Goal: Entertainment & Leisure: Consume media (video, audio)

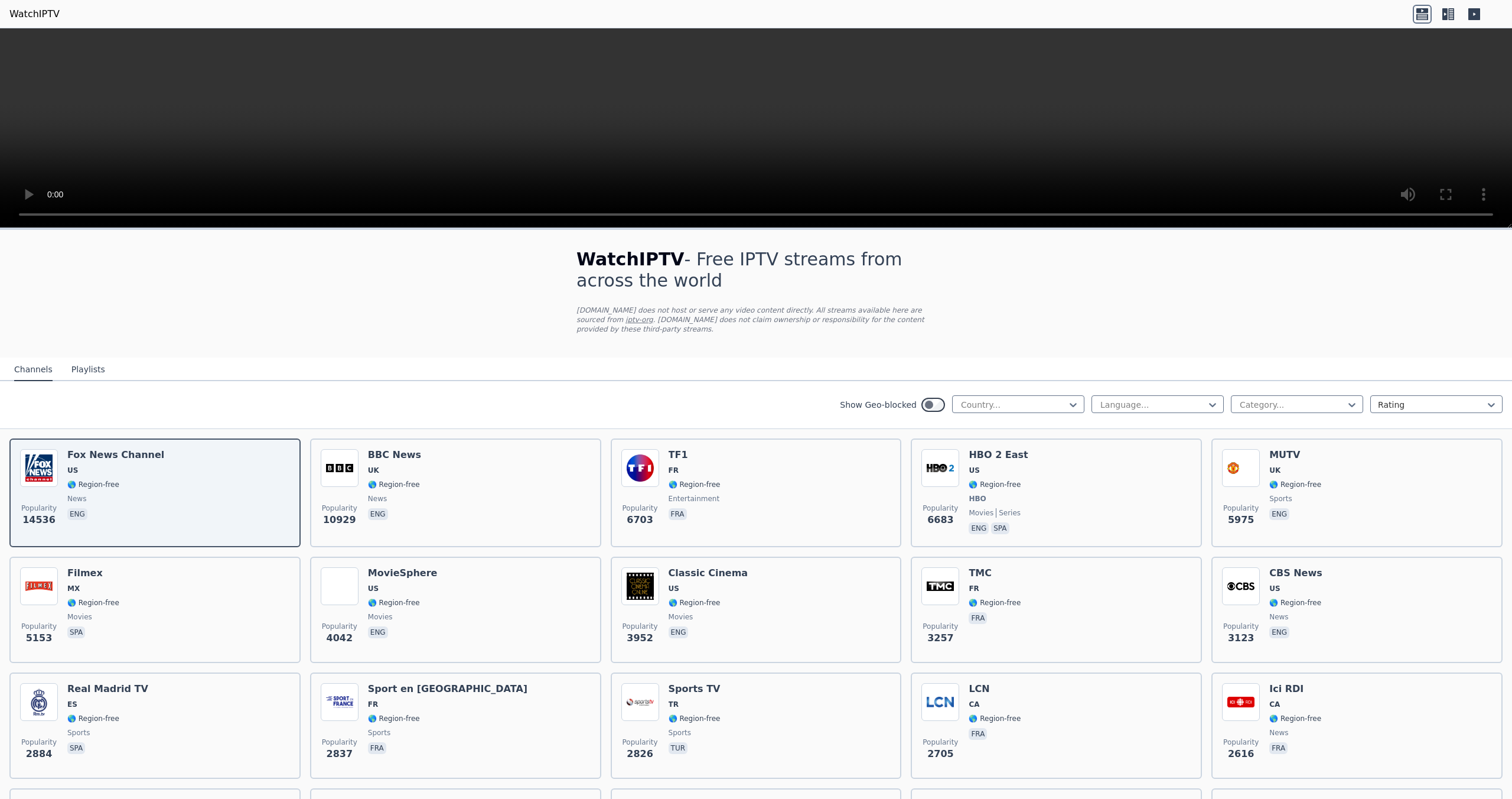
click at [97, 364] on button "Playlists" at bounding box center [88, 369] width 34 height 23
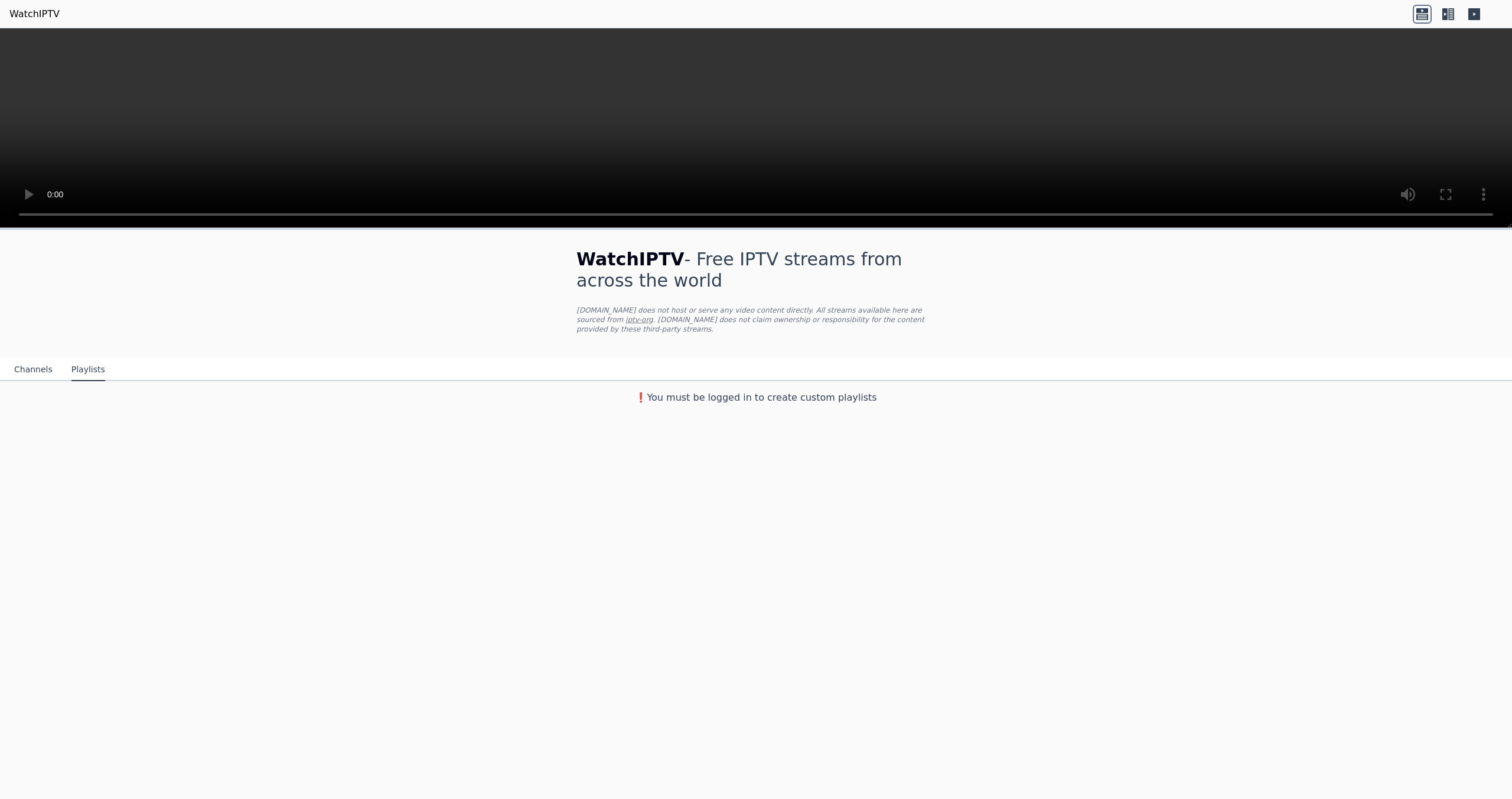
click at [17, 371] on button "Channels" at bounding box center [33, 369] width 38 height 23
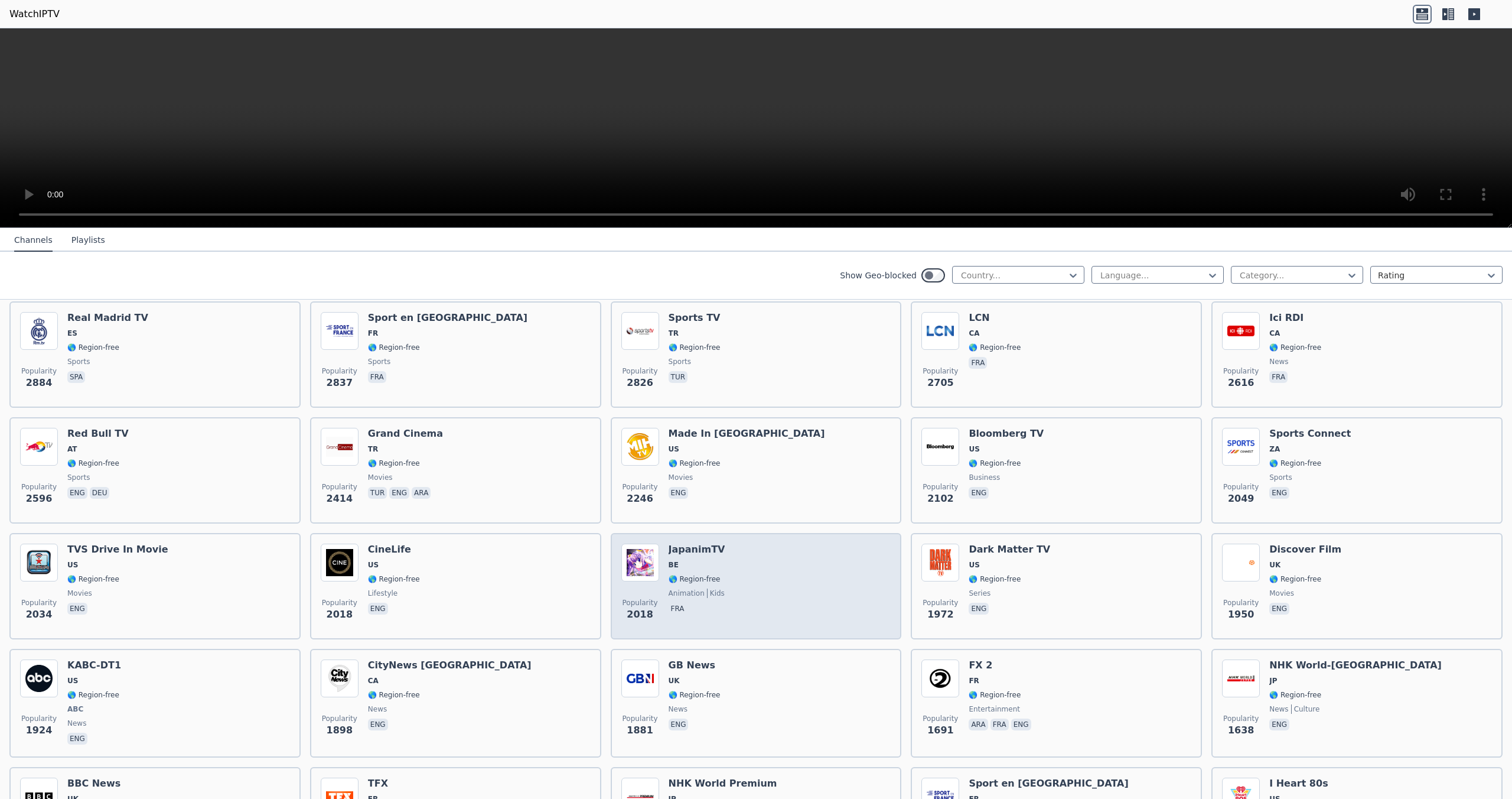
scroll to position [413, 0]
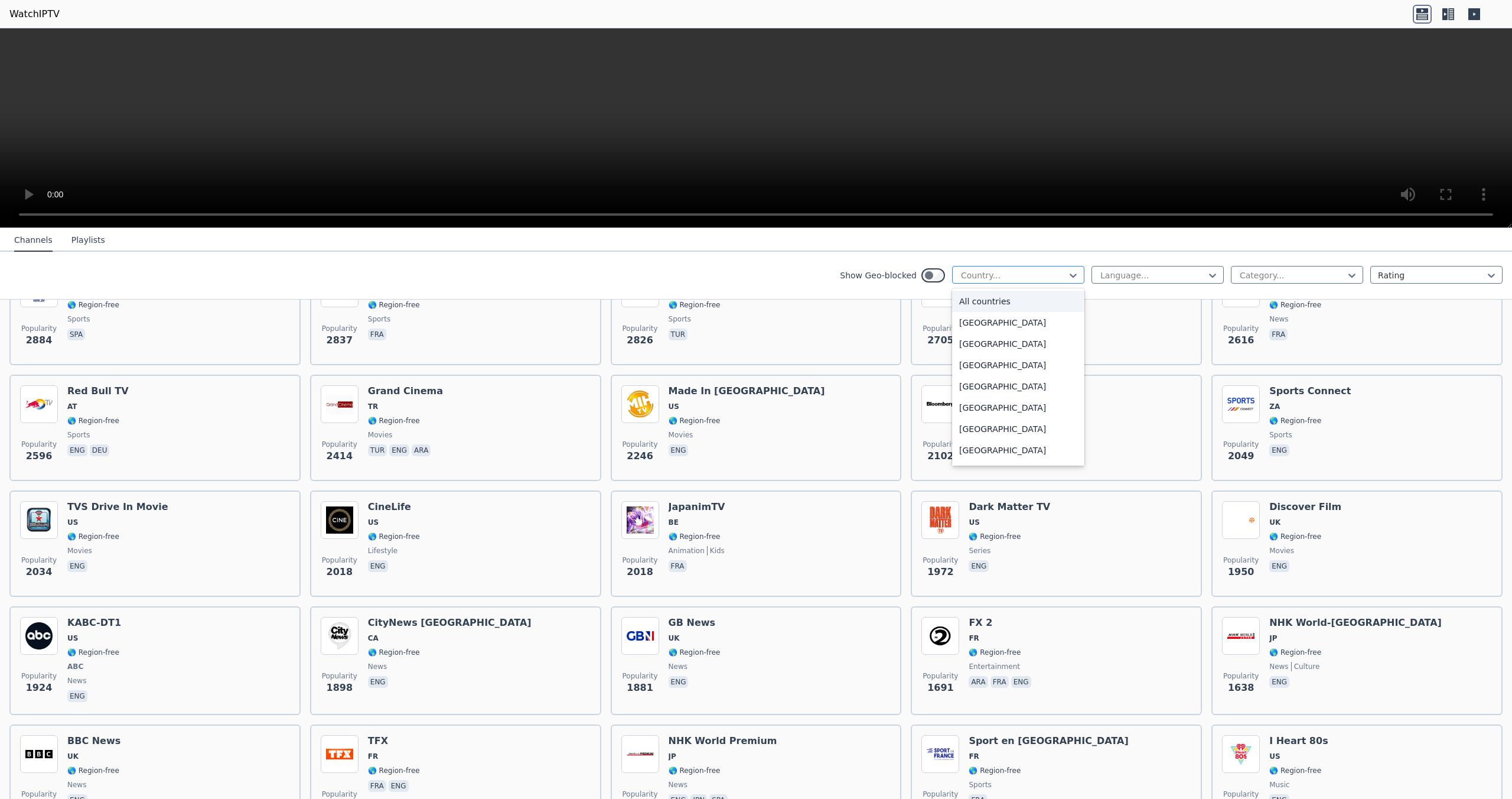
click at [1021, 276] on div at bounding box center [1013, 275] width 107 height 12
click at [986, 401] on div "[GEOGRAPHIC_DATA]" at bounding box center [1019, 393] width 132 height 21
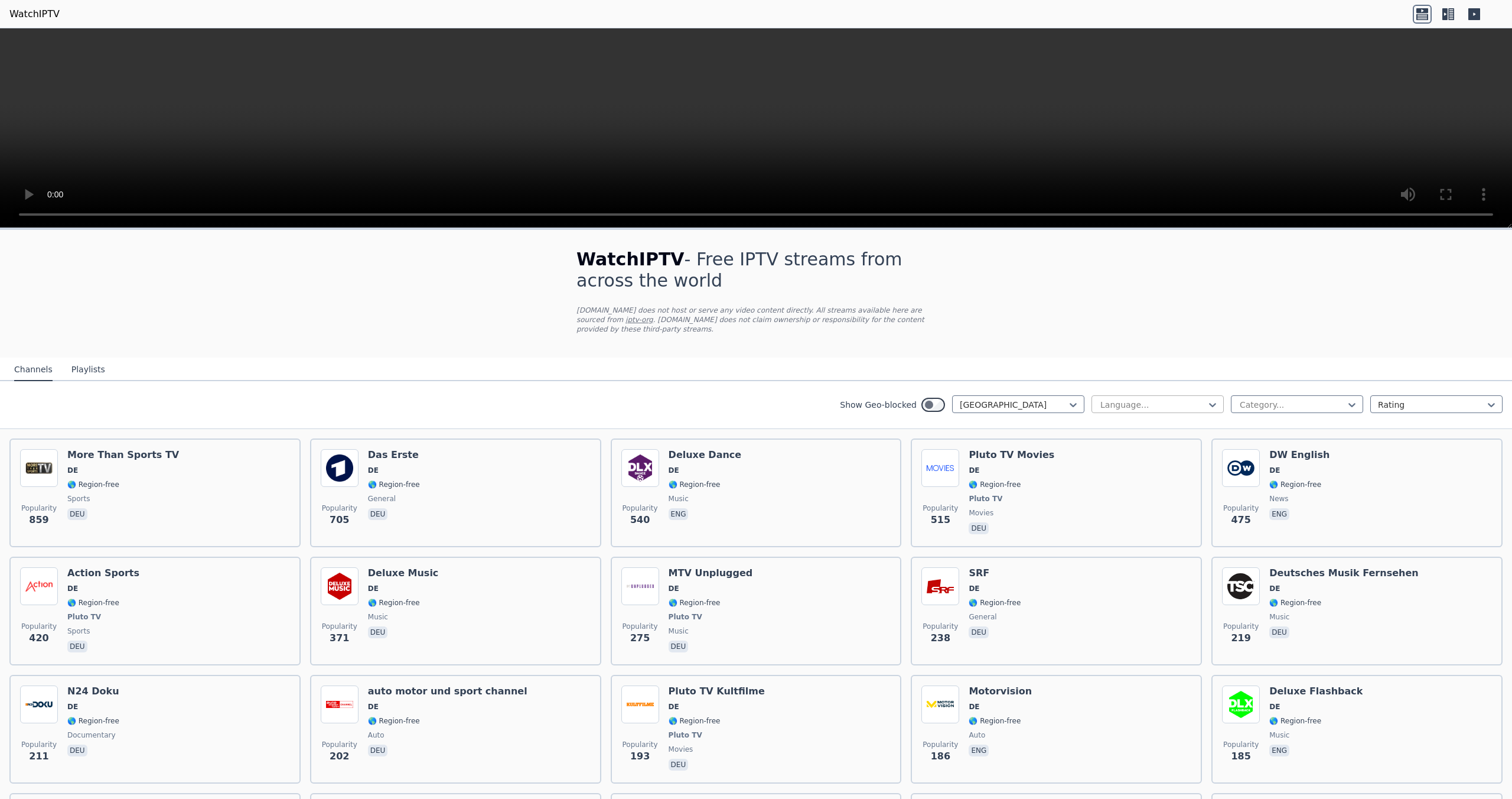
click at [1149, 411] on div "Language..." at bounding box center [1158, 404] width 132 height 18
click at [1287, 411] on div "Category..." at bounding box center [1297, 404] width 132 height 18
click at [1265, 532] on div "Sports" at bounding box center [1297, 539] width 132 height 21
click at [1394, 408] on div at bounding box center [1432, 405] width 107 height 12
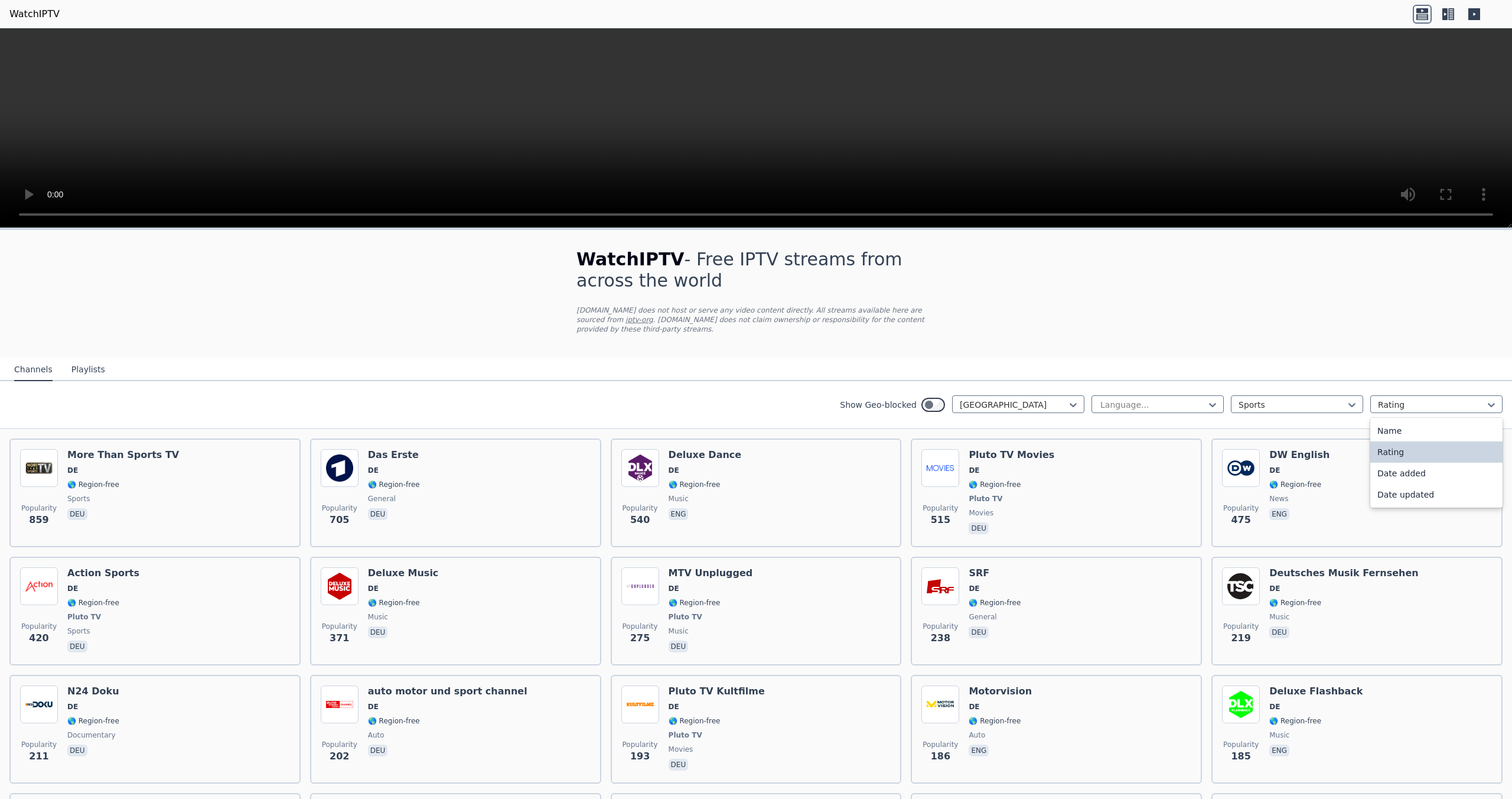
click at [1382, 380] on nav "Channels Playlists" at bounding box center [756, 369] width 1512 height 24
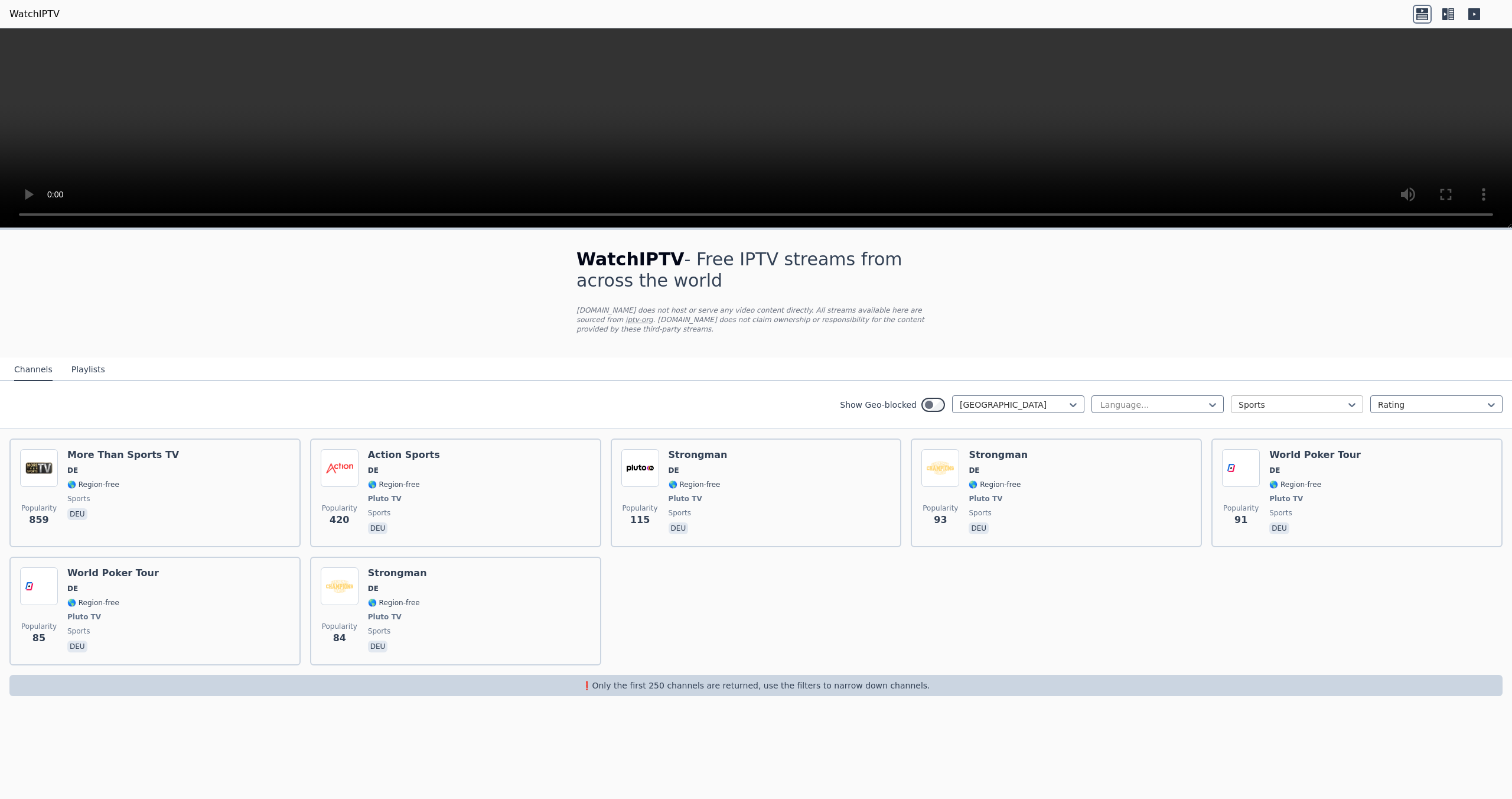
click at [1316, 409] on div at bounding box center [1292, 405] width 107 height 12
click at [1276, 430] on div "All categories" at bounding box center [1297, 430] width 132 height 21
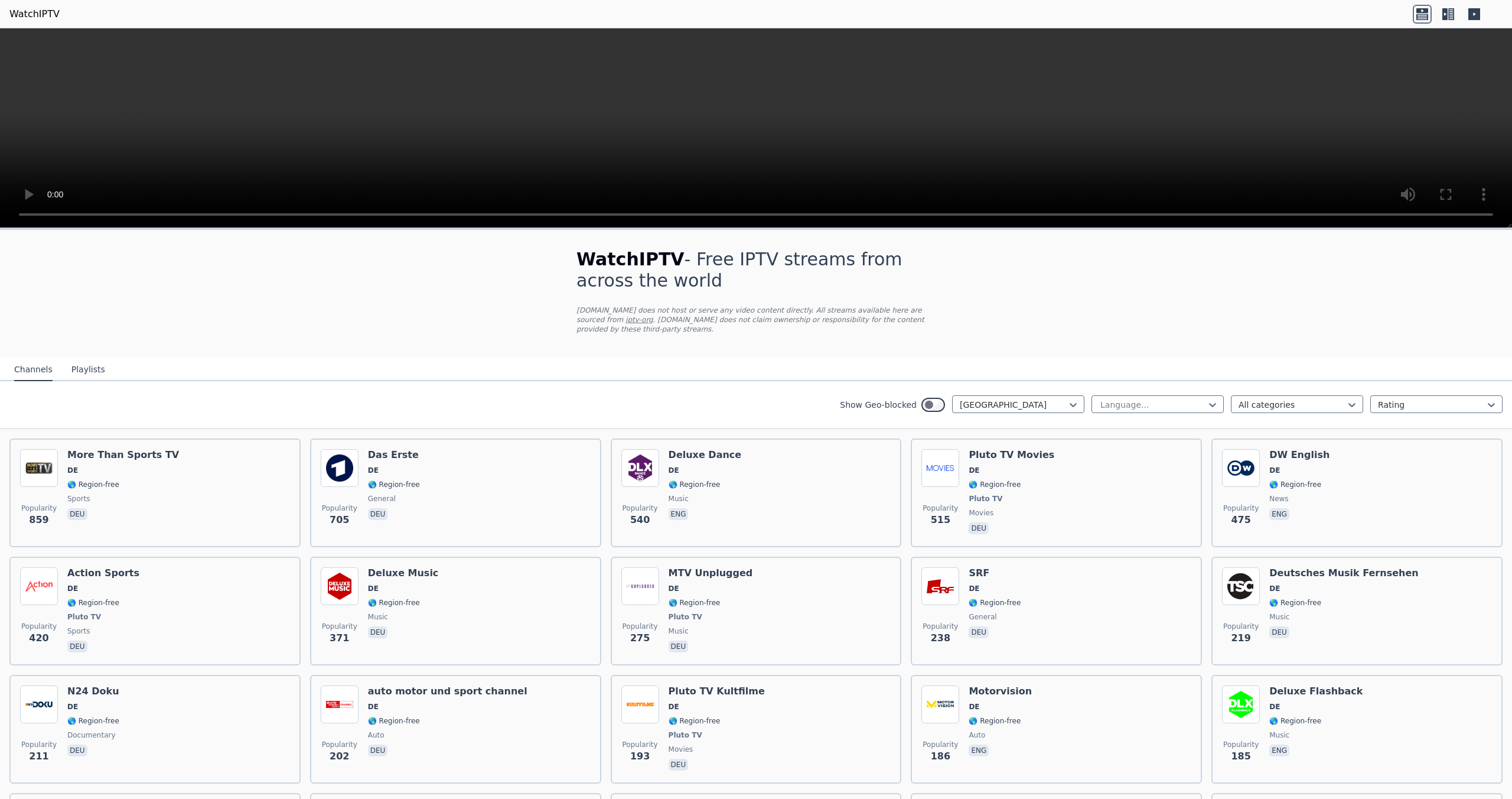
click at [969, 419] on div "Show Geo-blocked [GEOGRAPHIC_DATA] Language... All categories Rating" at bounding box center [756, 405] width 1512 height 48
click at [994, 404] on div at bounding box center [1013, 405] width 107 height 12
click at [988, 424] on div "All countries" at bounding box center [1019, 430] width 132 height 21
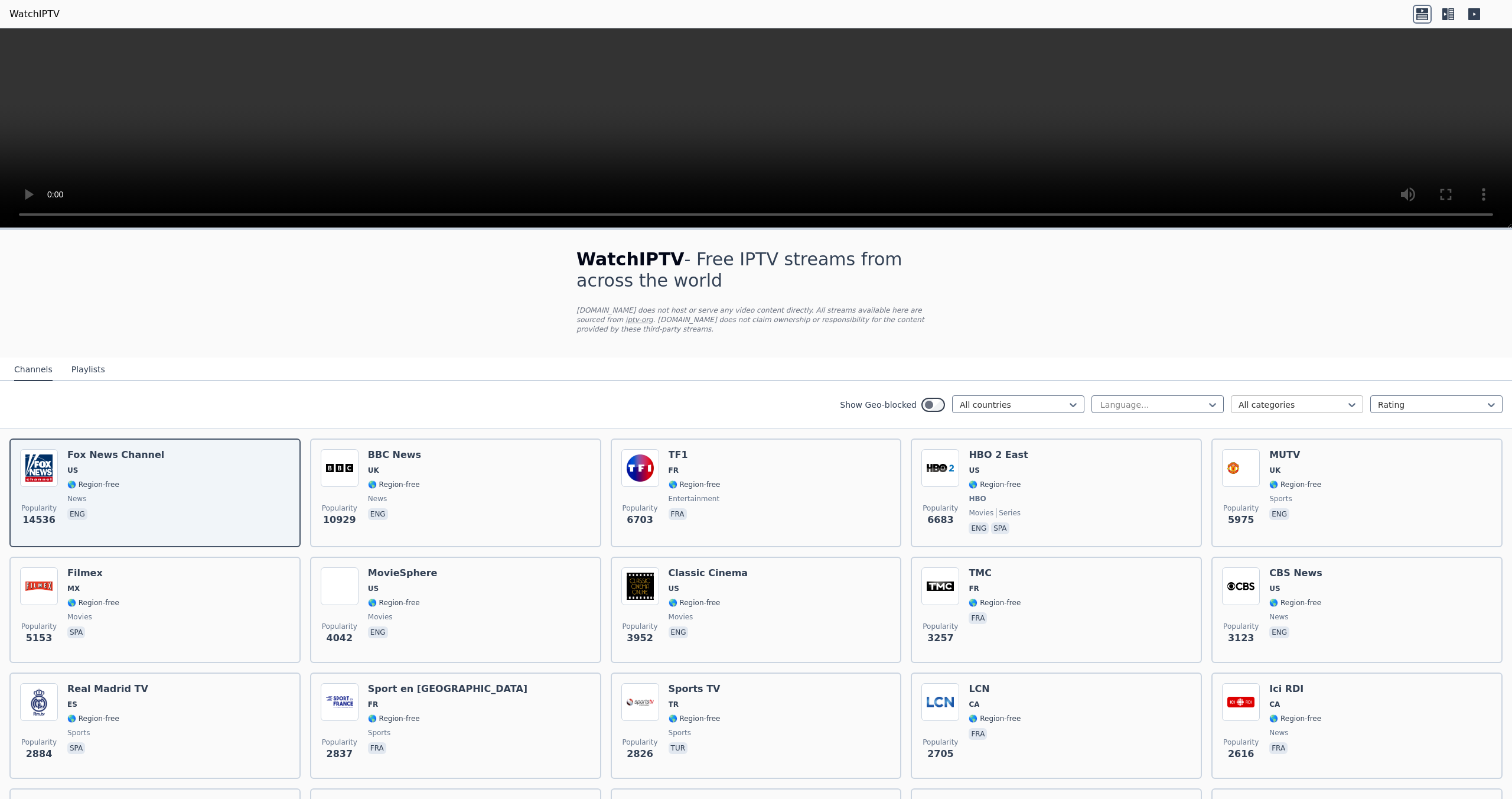
click at [1296, 399] on div at bounding box center [1292, 405] width 107 height 12
click at [1267, 540] on div "Sports" at bounding box center [1297, 539] width 132 height 21
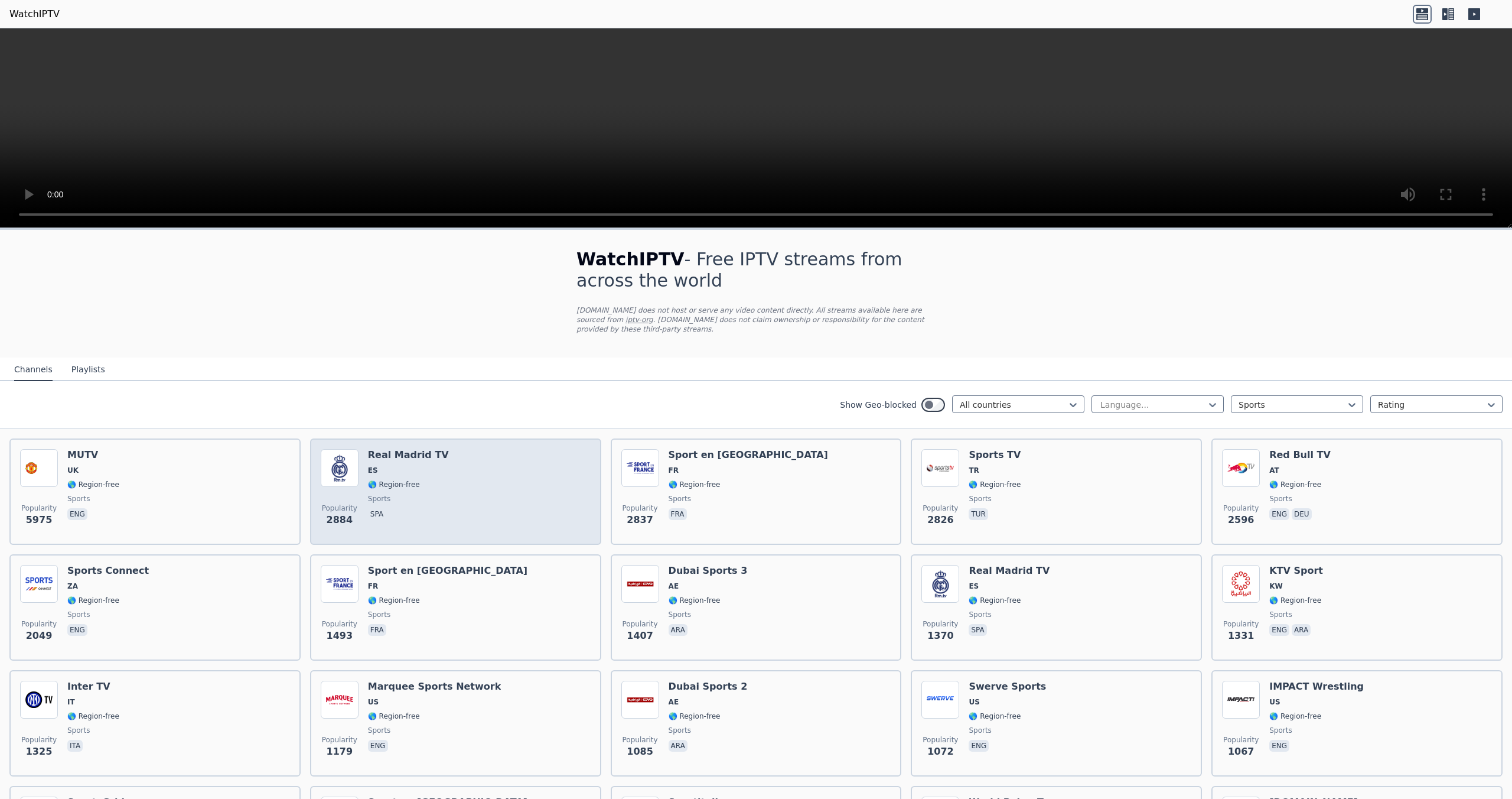
click at [513, 518] on div "Popularity 2884 Real Madrid TV ES 🌎 Region-free sports spa" at bounding box center [456, 491] width 270 height 85
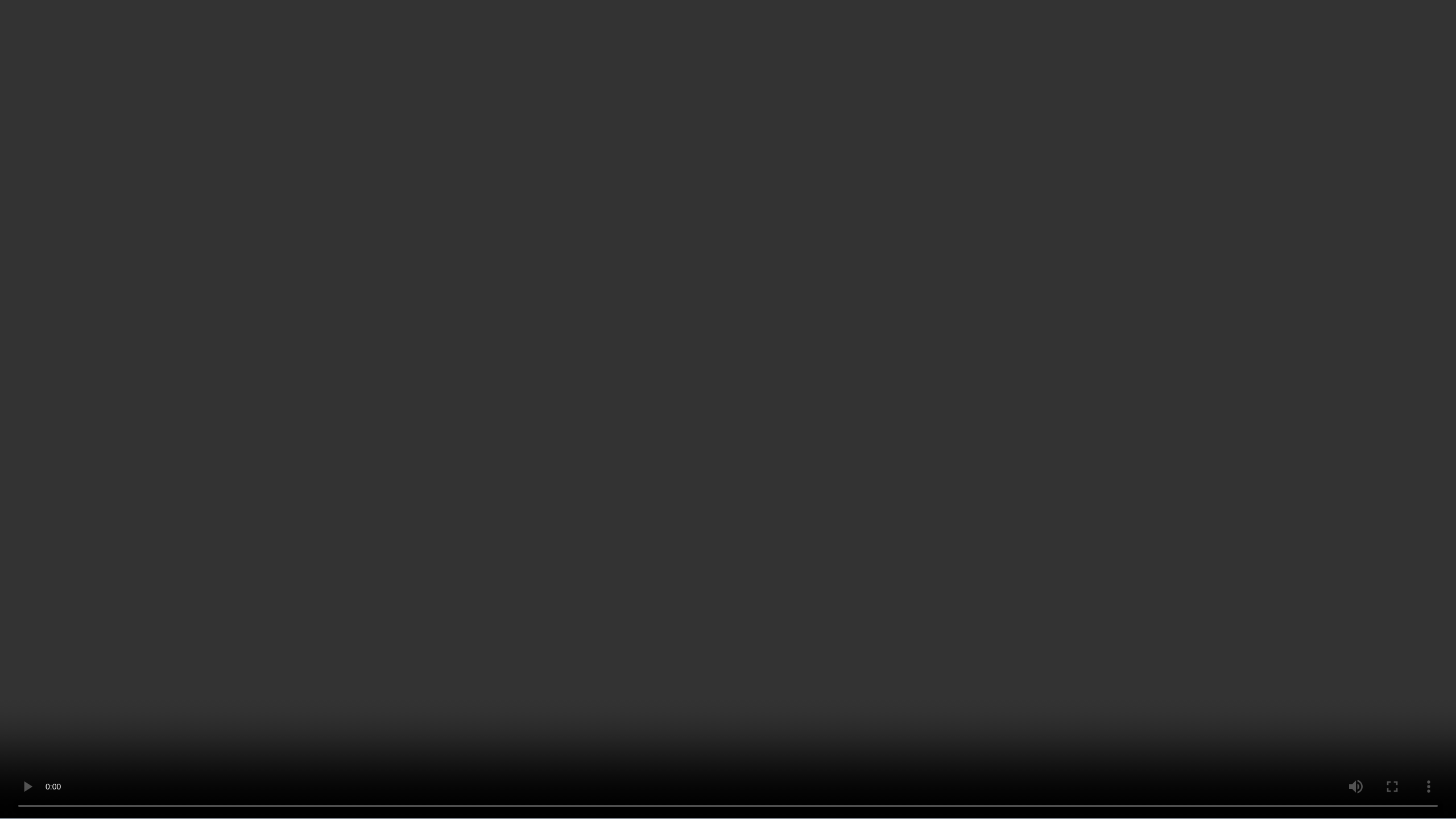
click at [1194, 513] on video at bounding box center [728, 410] width 1456 height 819
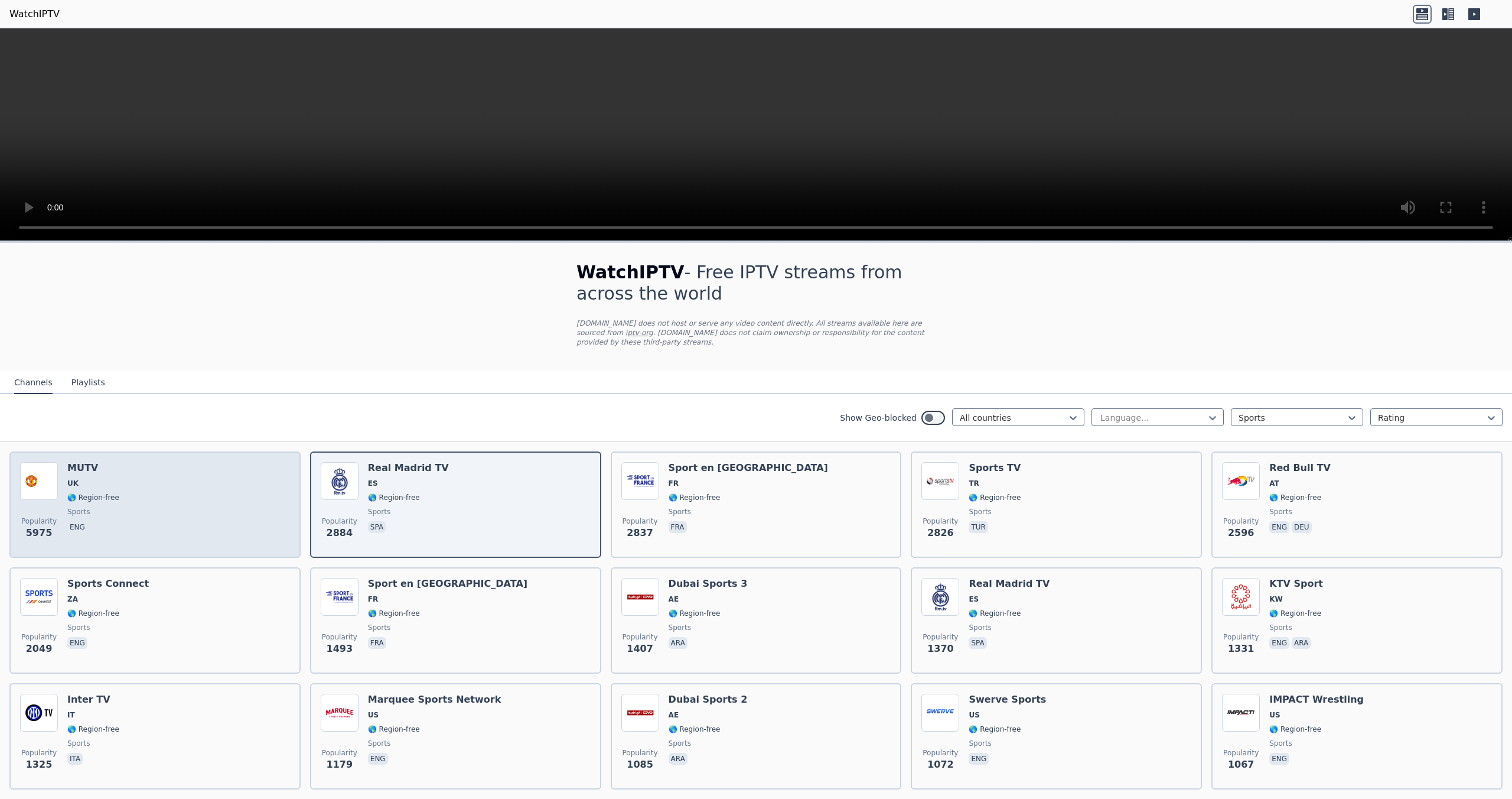
click at [200, 525] on div "Popularity 5975 MUTV UK 🌎 Region-free sports eng" at bounding box center [155, 505] width 270 height 85
